Goal: Task Accomplishment & Management: Manage account settings

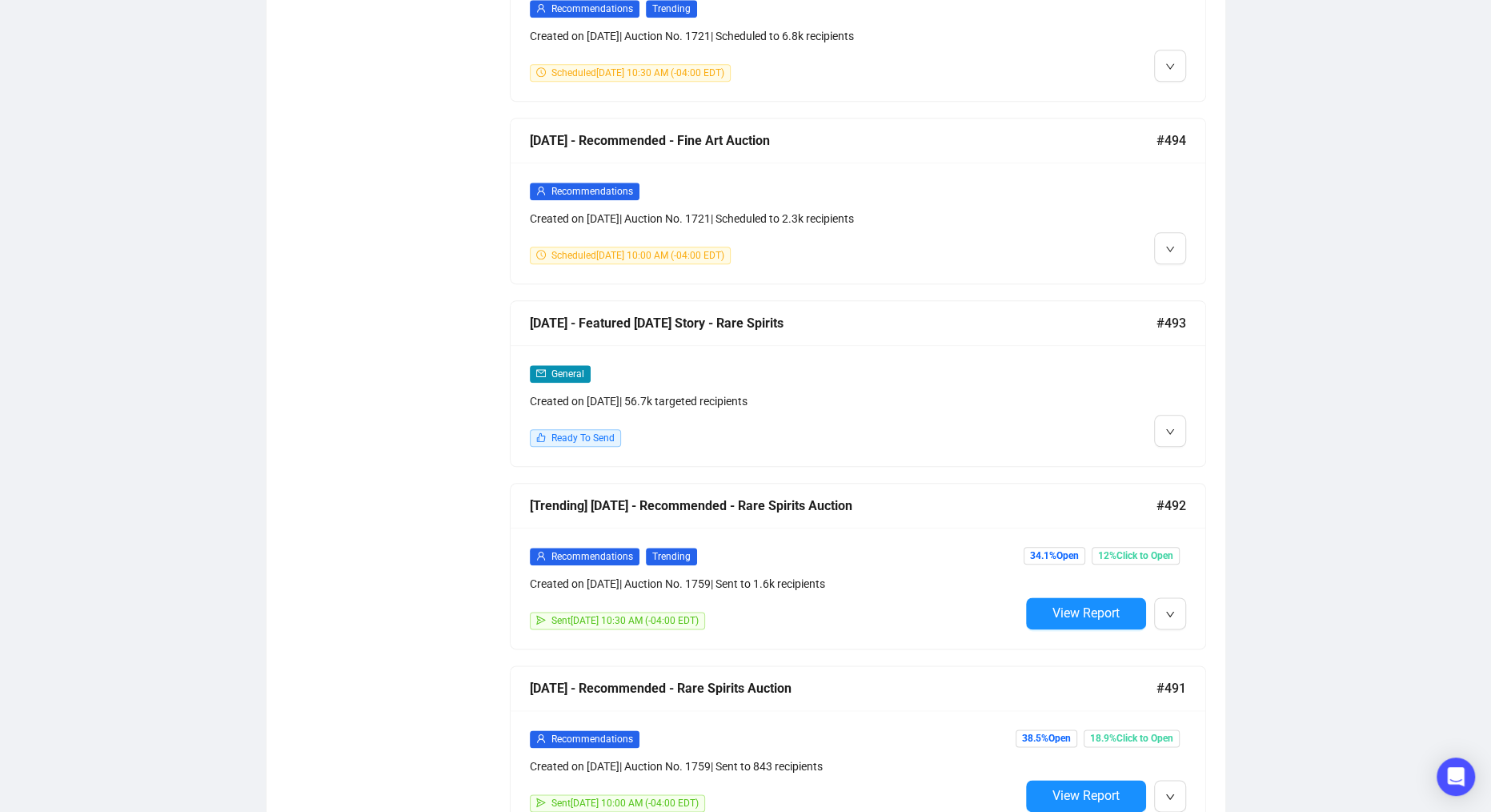
scroll to position [1481, 0]
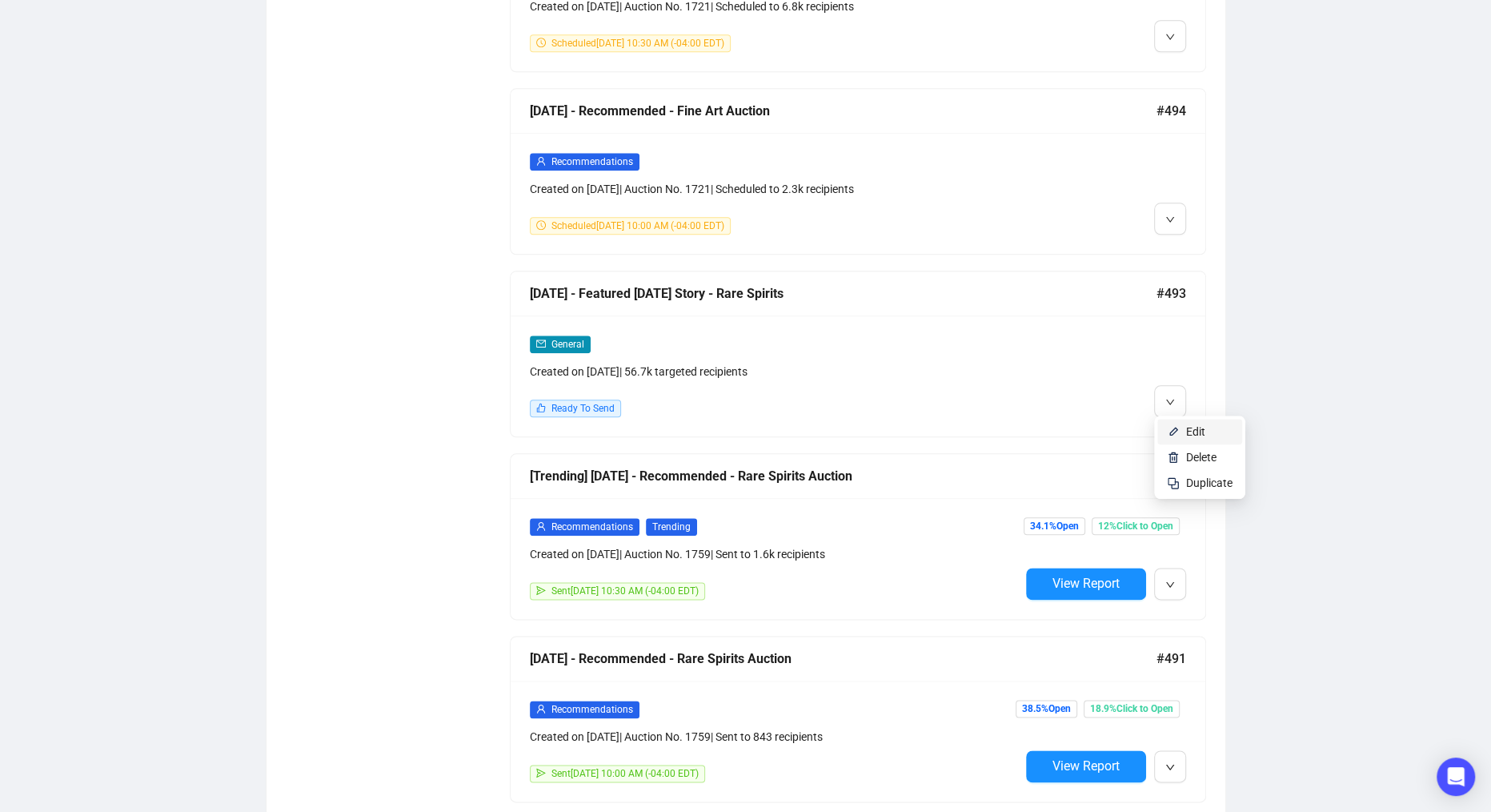
click at [1183, 433] on li "Edit" at bounding box center [1199, 431] width 85 height 25
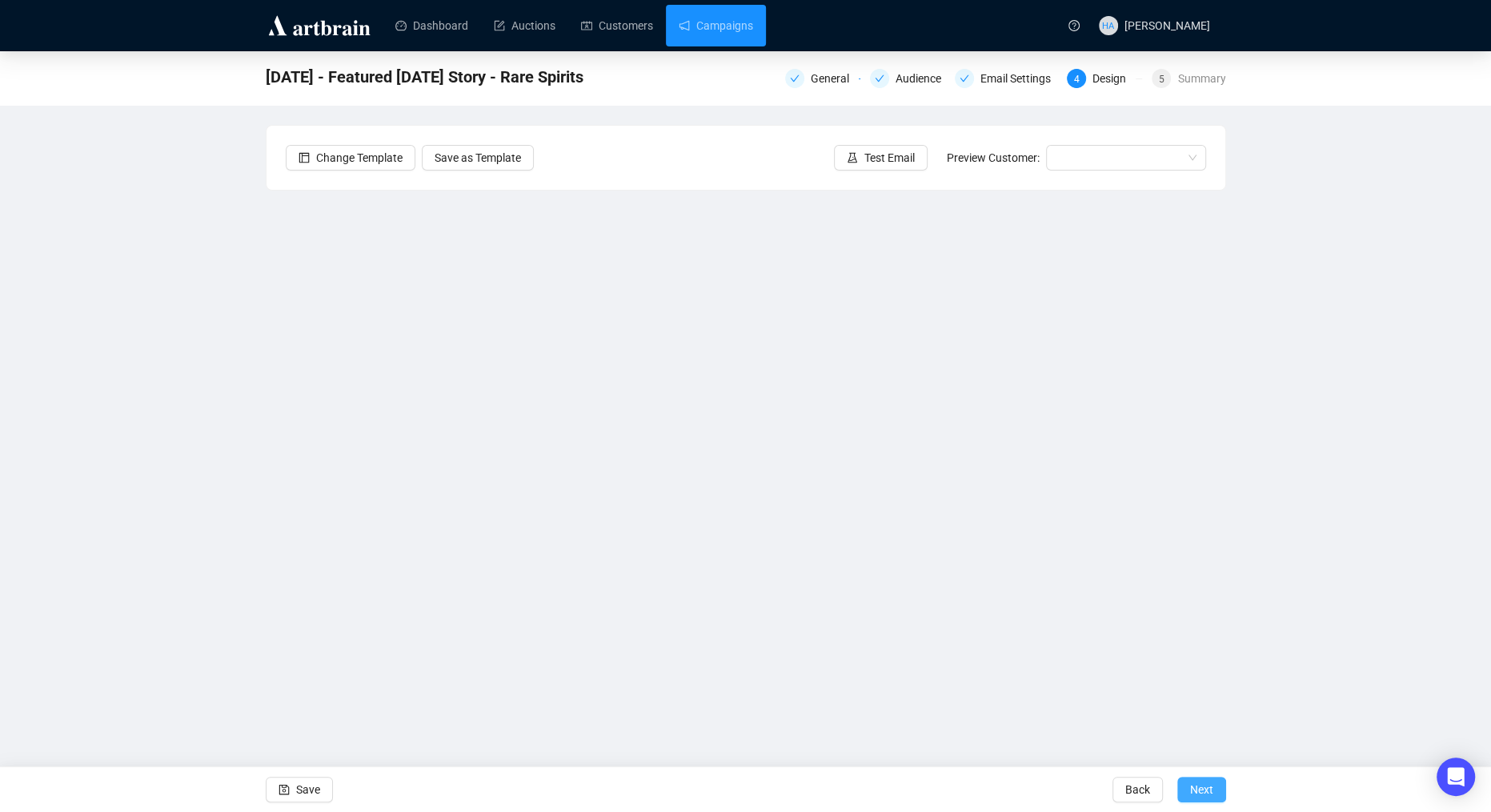
click at [1202, 788] on span "Next" at bounding box center [1201, 789] width 23 height 45
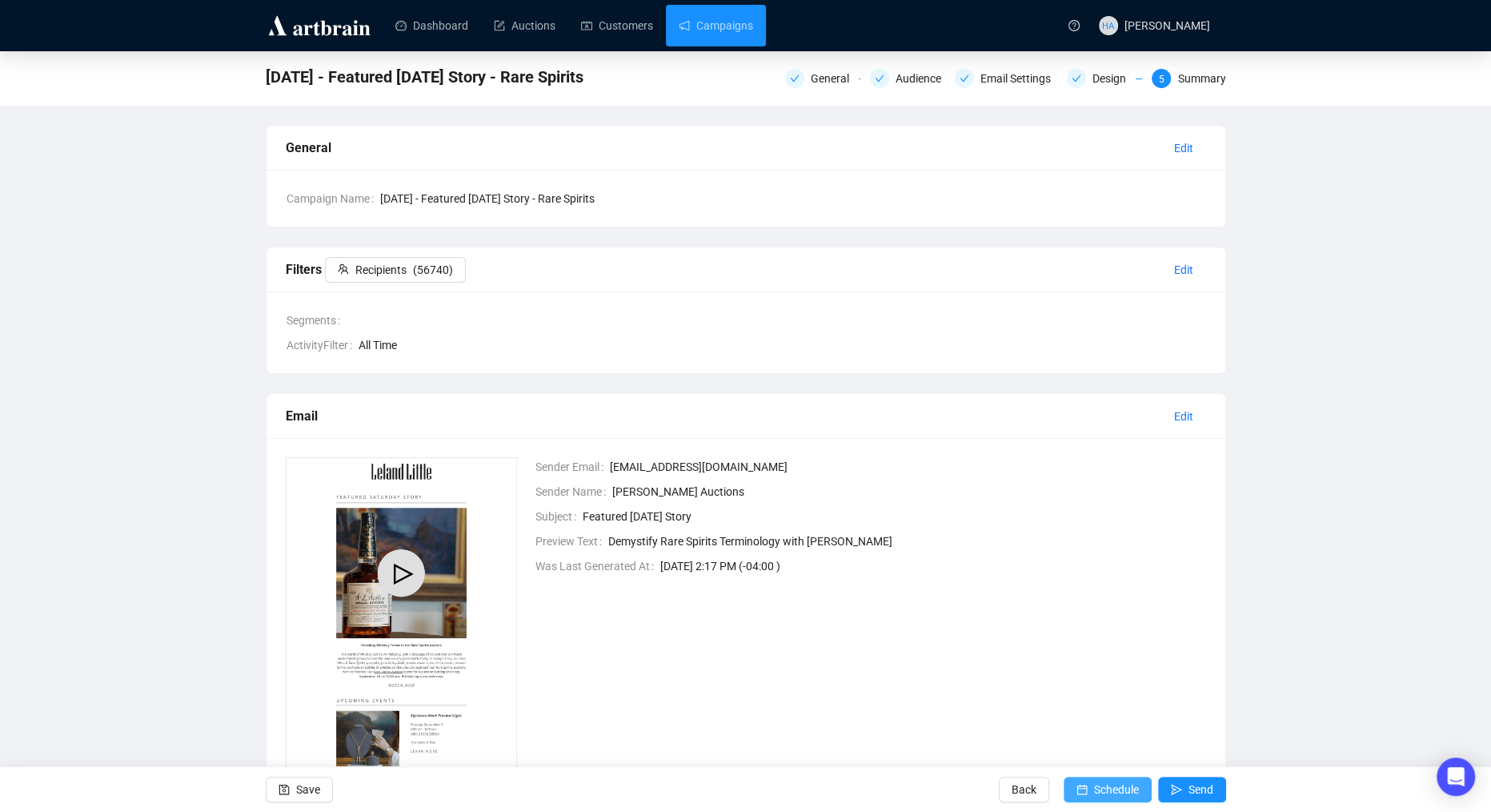
click at [1109, 787] on span "Schedule" at bounding box center [1116, 789] width 45 height 45
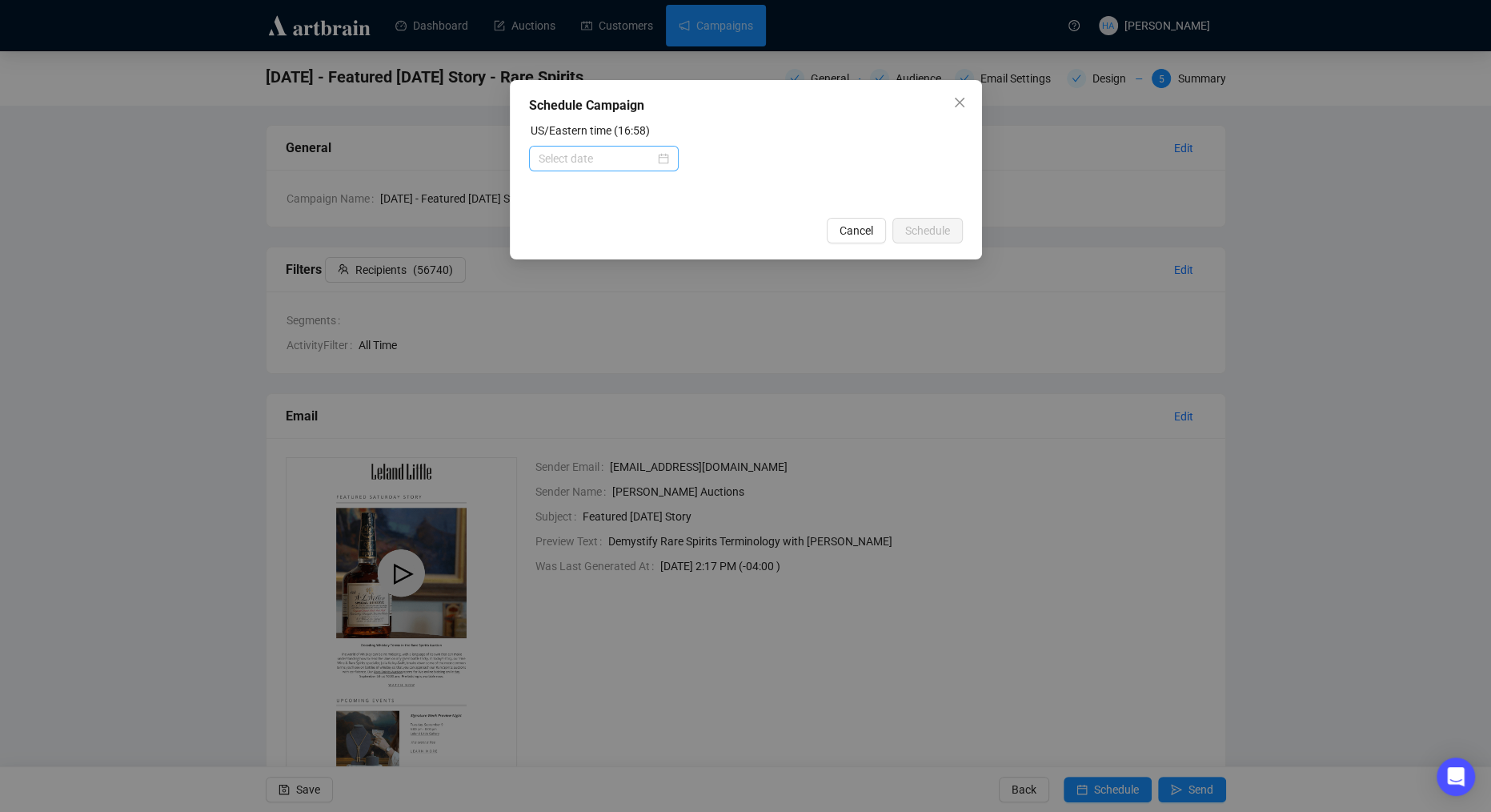
click at [658, 154] on div at bounding box center [604, 159] width 131 height 18
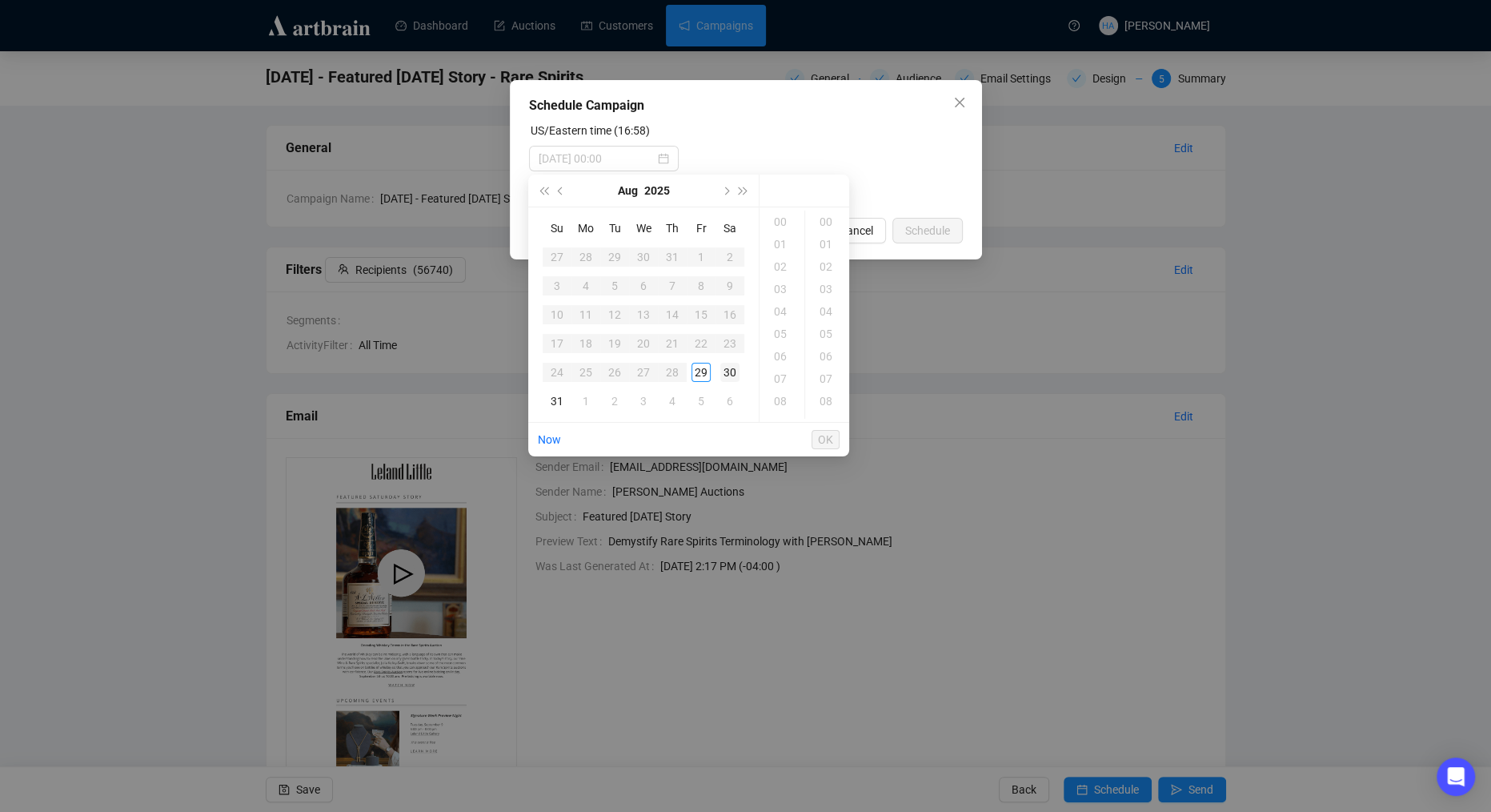
click at [726, 366] on div "30" at bounding box center [730, 372] width 19 height 19
click at [778, 329] on div "08" at bounding box center [782, 326] width 38 height 22
click at [826, 412] on div "15" at bounding box center [827, 413] width 38 height 22
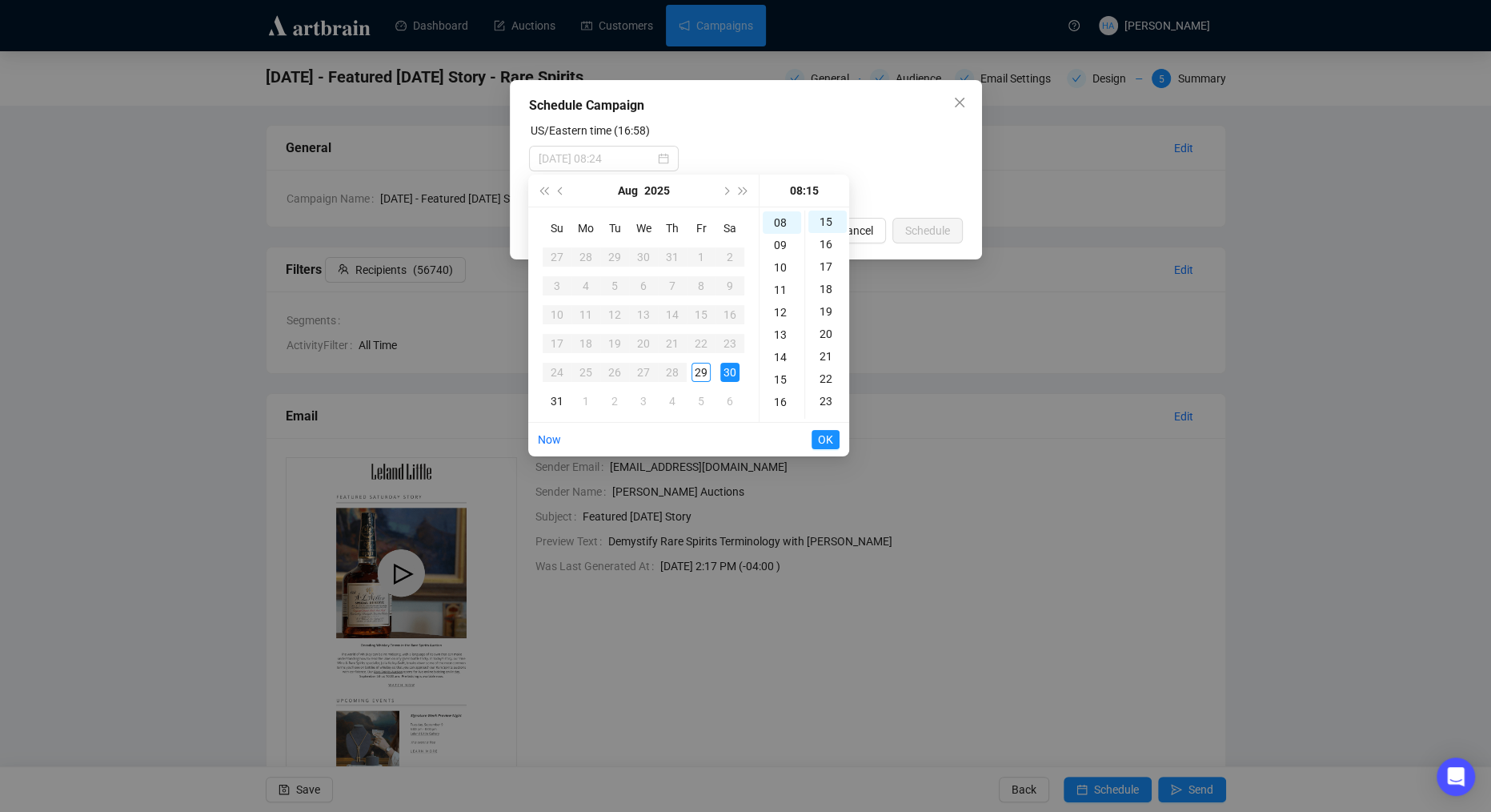
type input "[DATE] 08:15"
click at [824, 438] on span "OK" at bounding box center [826, 439] width 15 height 31
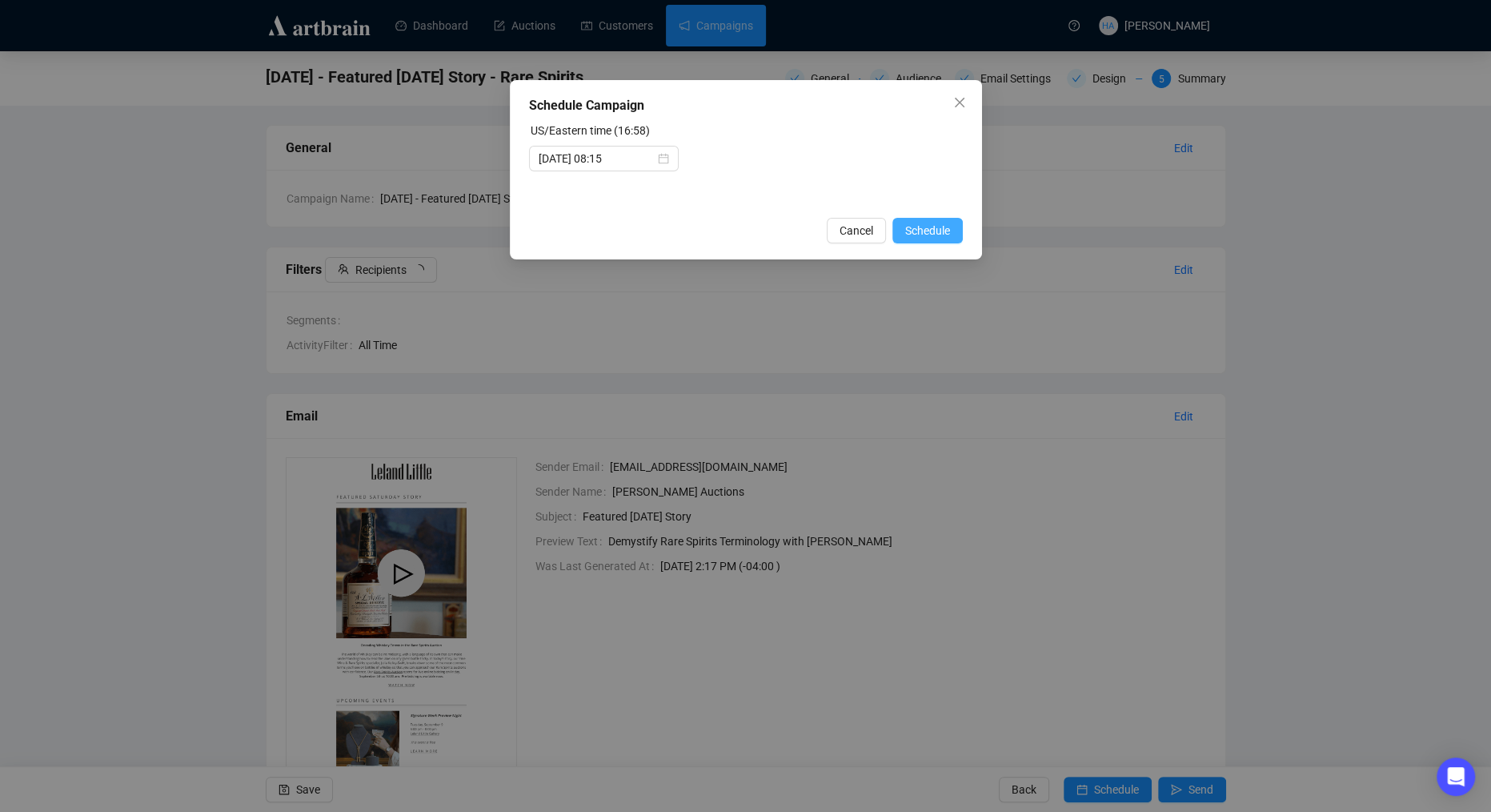
click at [927, 227] on span "Schedule" at bounding box center [927, 231] width 45 height 18
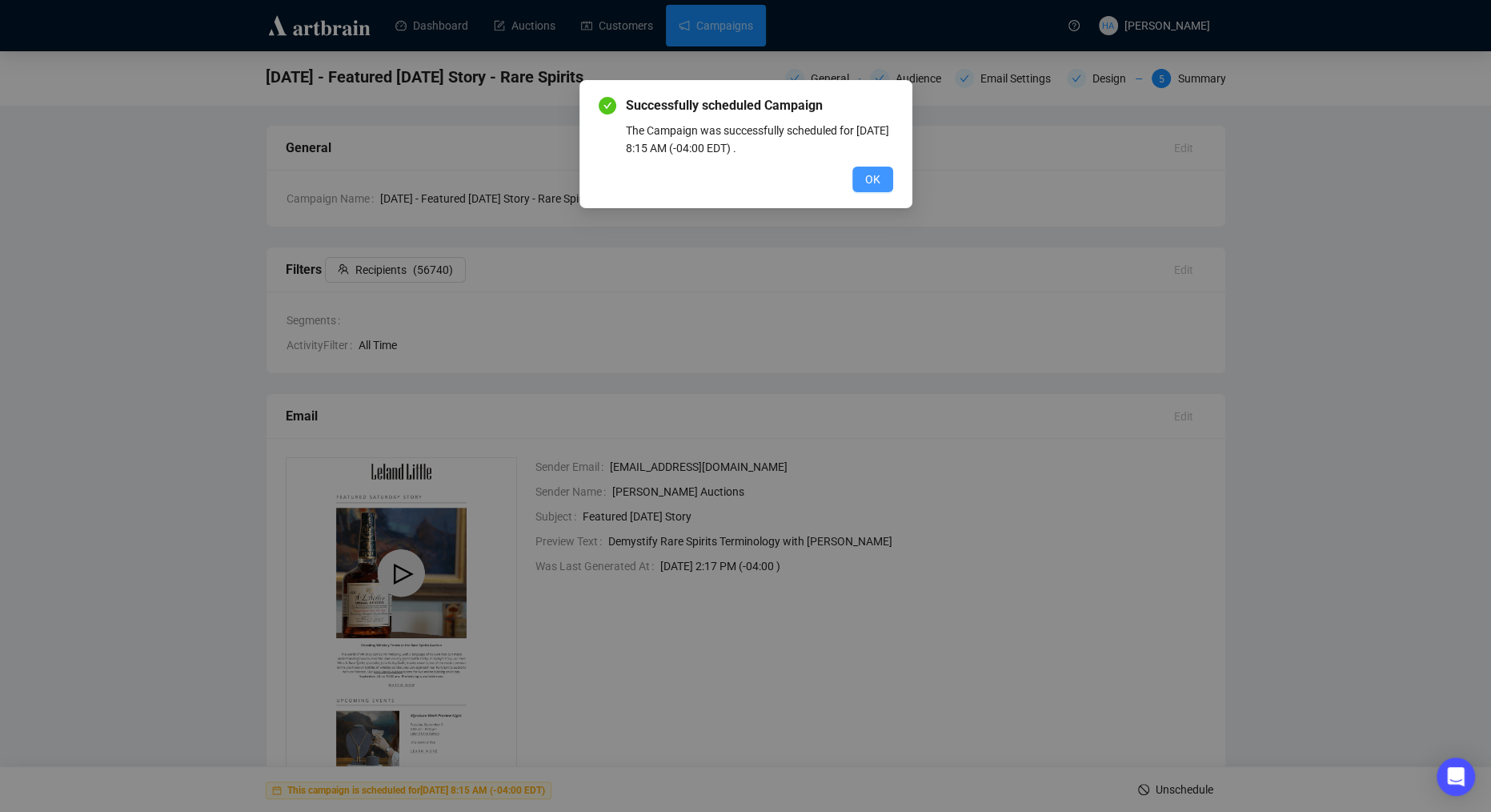
click at [884, 184] on button "OK" at bounding box center [873, 179] width 41 height 25
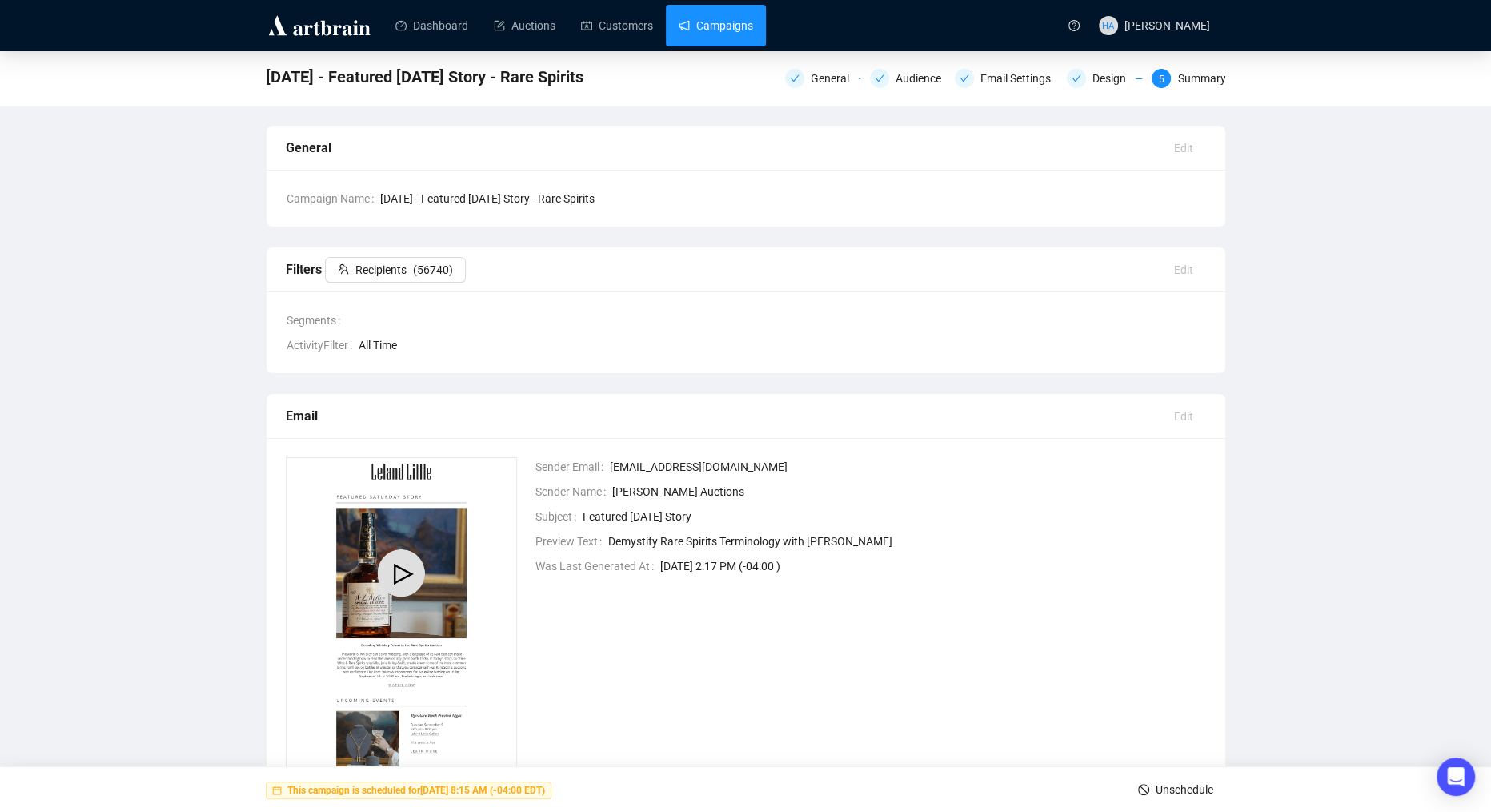
click at [740, 28] on link "Campaigns" at bounding box center [716, 25] width 75 height 42
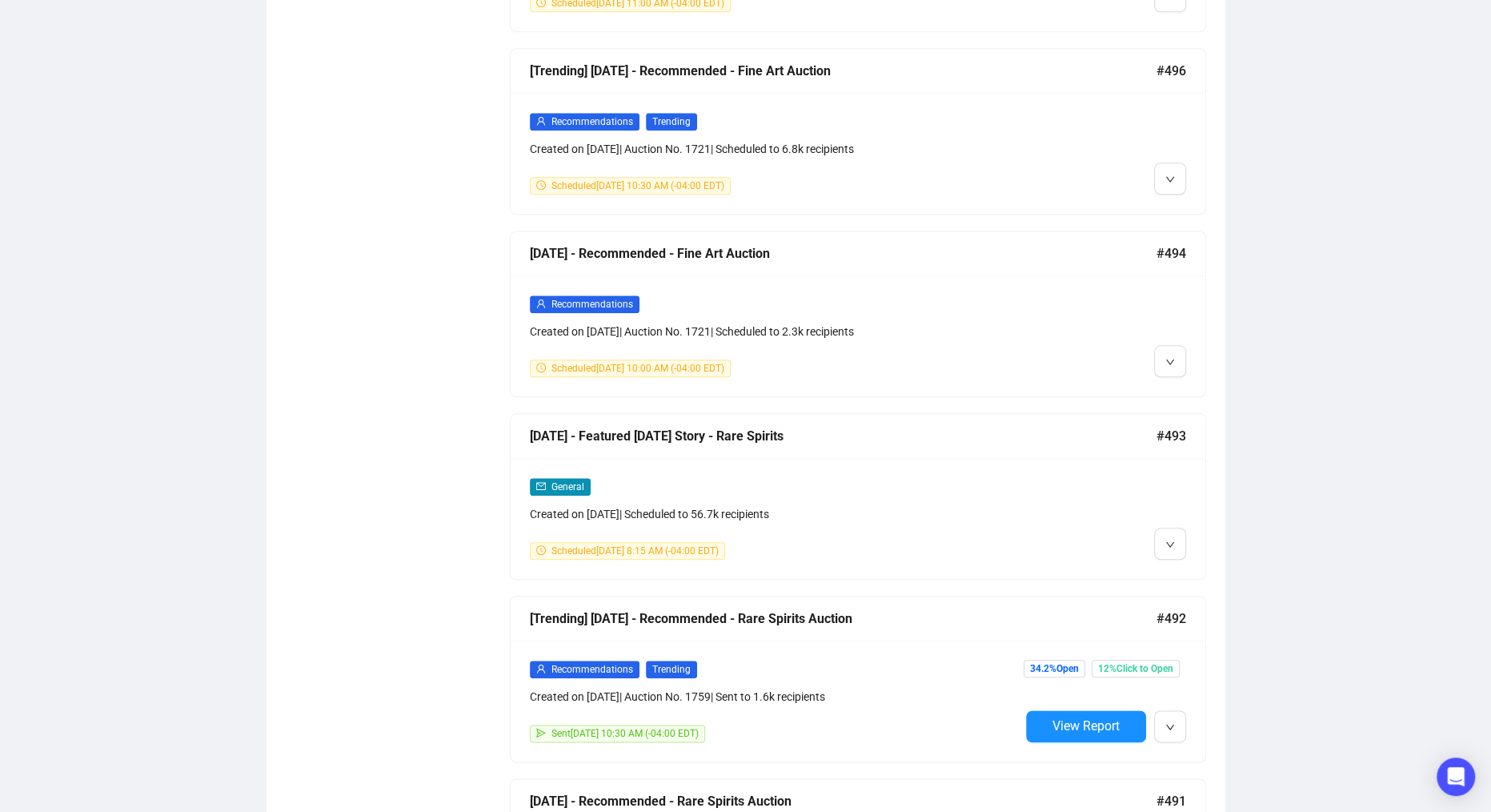
scroll to position [1350, 0]
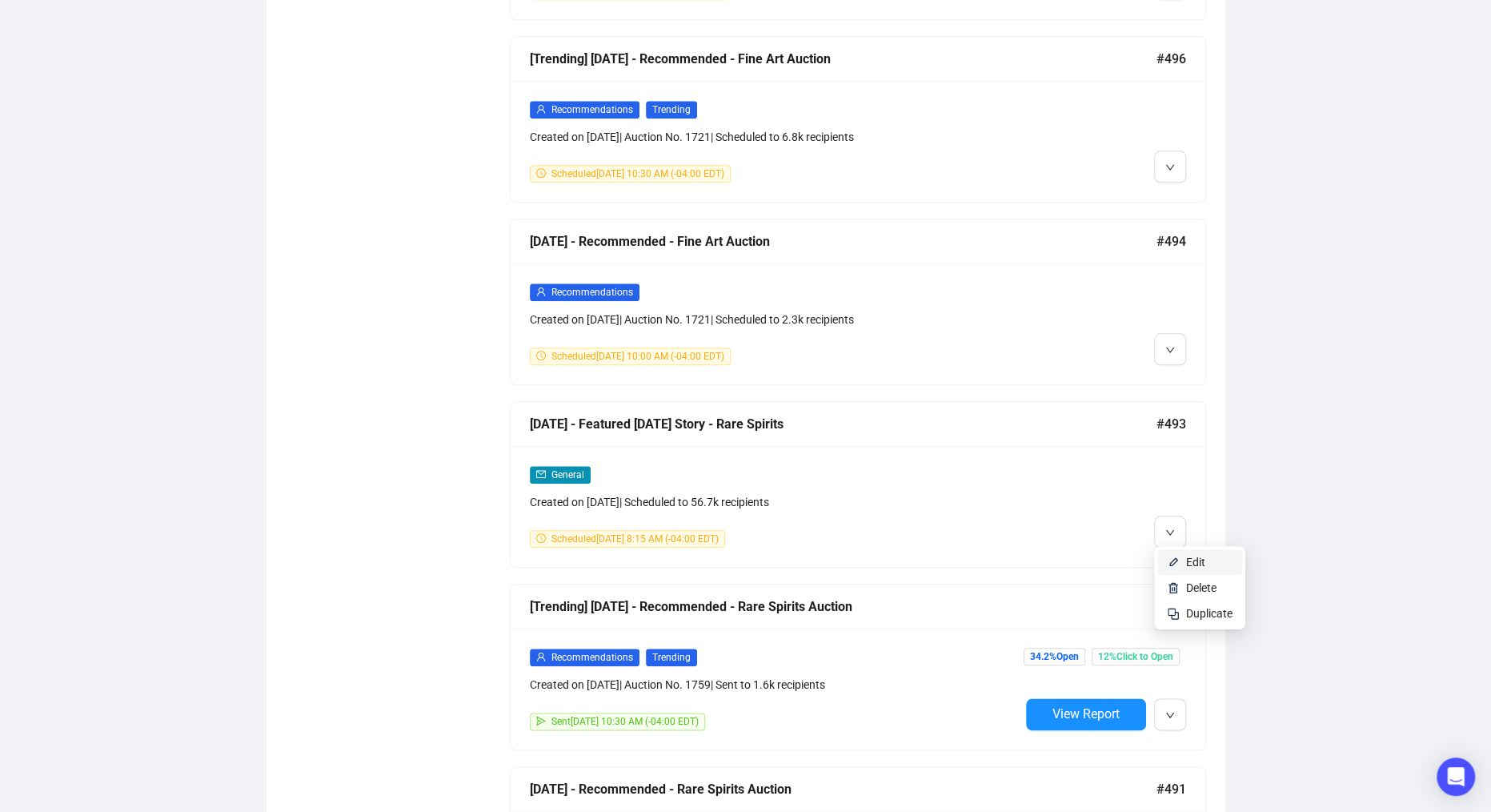
click at [1183, 559] on li "Edit" at bounding box center [1199, 562] width 85 height 25
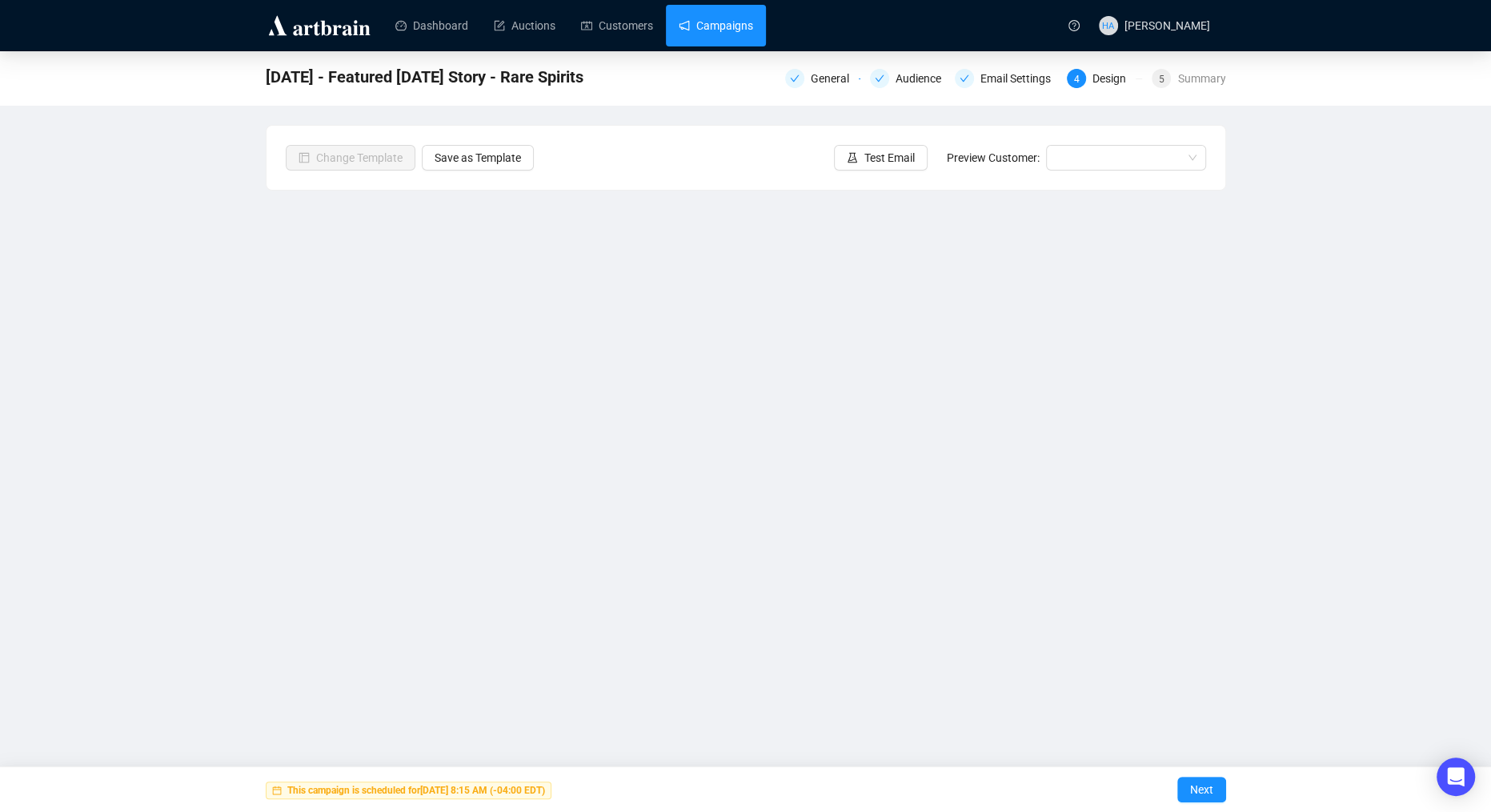
drag, startPoint x: 719, startPoint y: 21, endPoint x: 698, endPoint y: 33, distance: 24.2
click at [719, 21] on link "Campaigns" at bounding box center [716, 25] width 75 height 42
